Goal: Find specific page/section: Find specific page/section

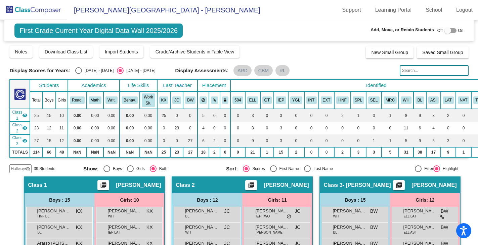
scroll to position [218, 1]
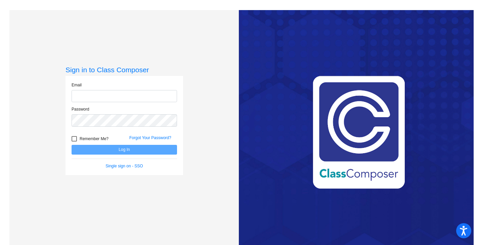
type input "ryan.vernosh@isd623.org"
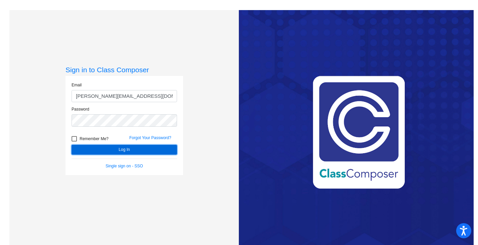
click at [112, 149] on button "Log In" at bounding box center [125, 150] width 106 height 10
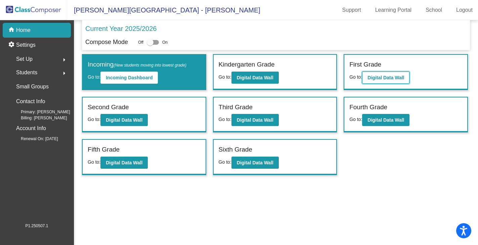
click at [380, 79] on b "Digital Data Wall" at bounding box center [386, 77] width 37 height 5
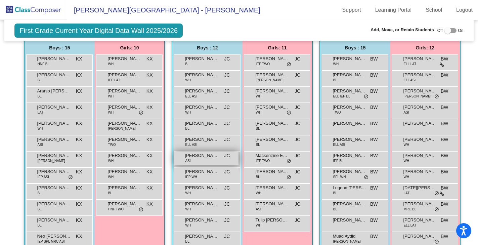
scroll to position [153, 0]
